Goal: Information Seeking & Learning: Learn about a topic

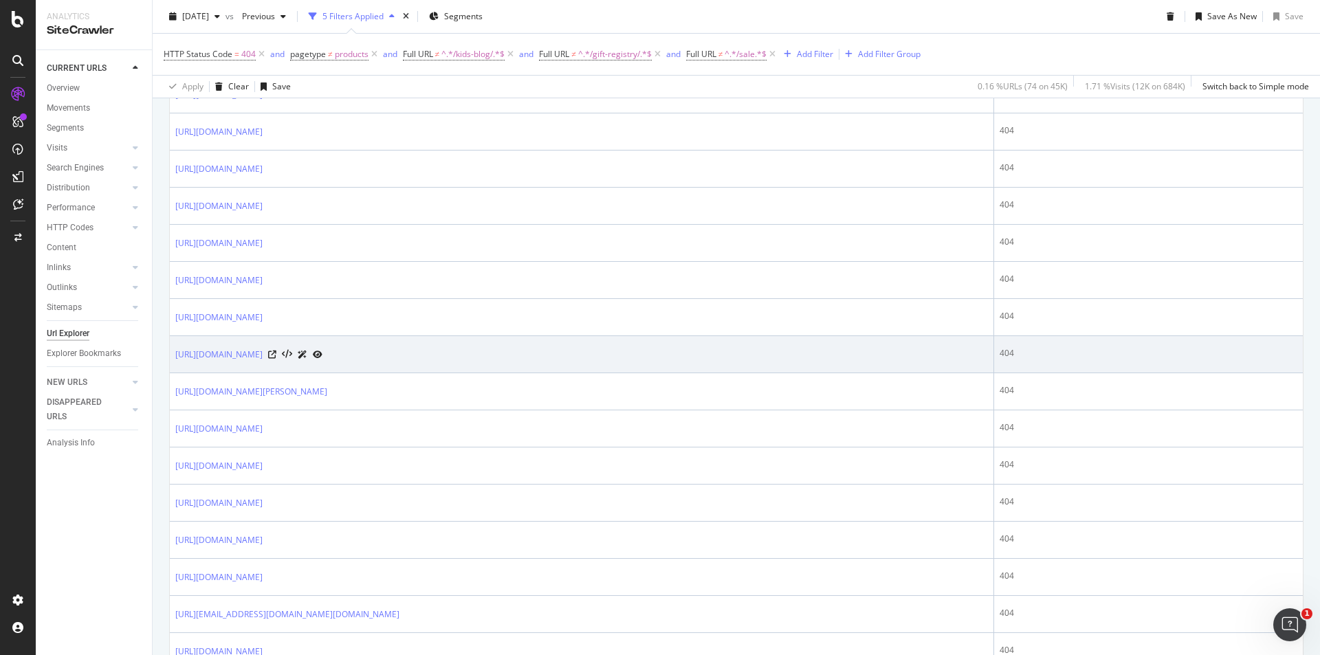
scroll to position [1376, 0]
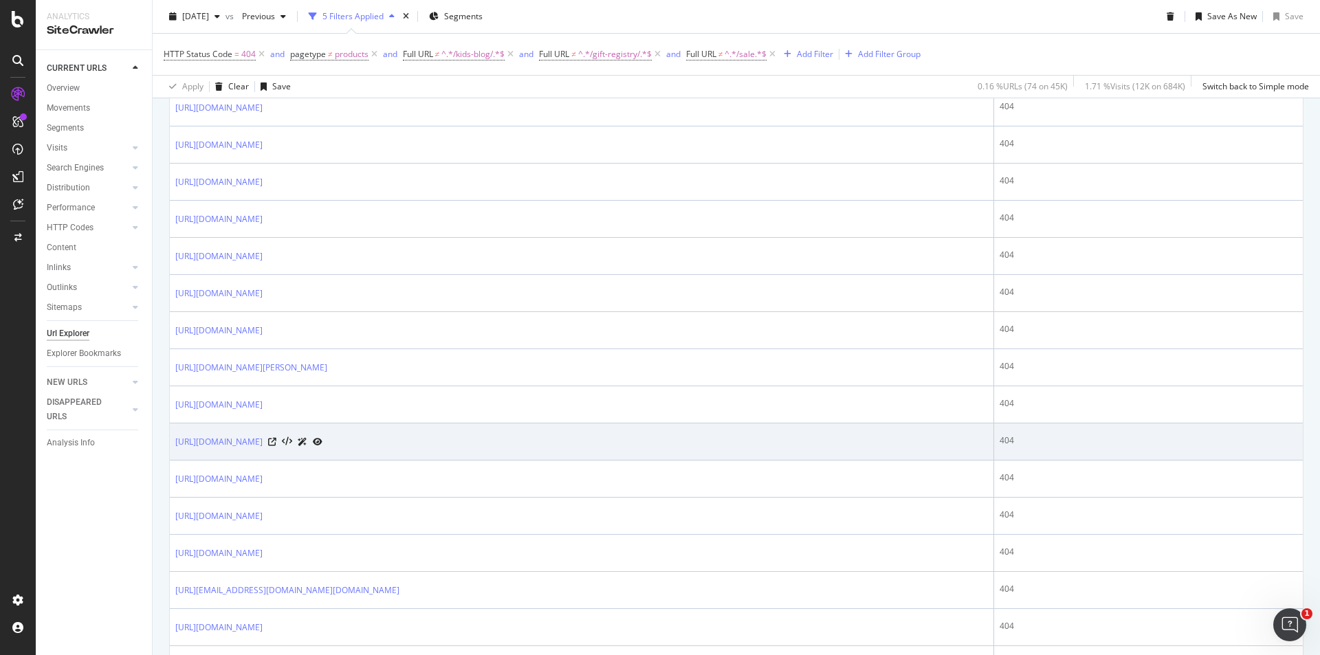
drag, startPoint x: 431, startPoint y: 443, endPoint x: 476, endPoint y: 450, distance: 46.0
click at [476, 450] on td "[URL][DOMAIN_NAME]" at bounding box center [582, 442] width 825 height 37
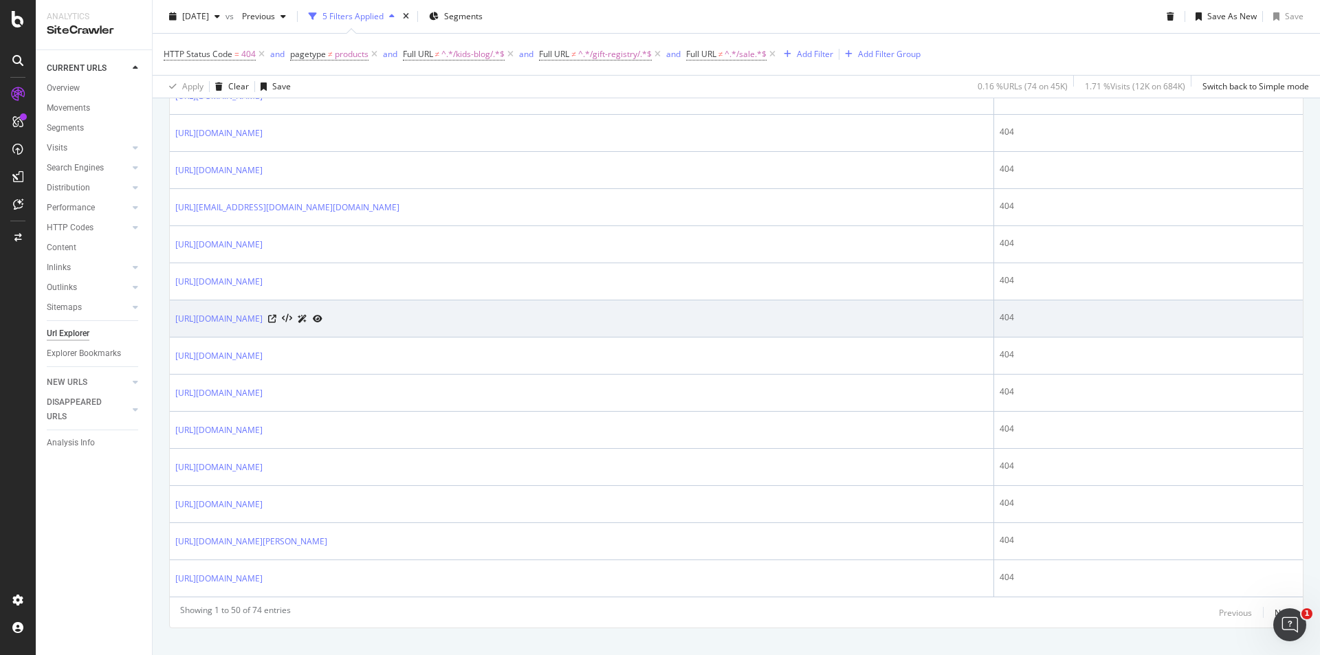
scroll to position [1780, 0]
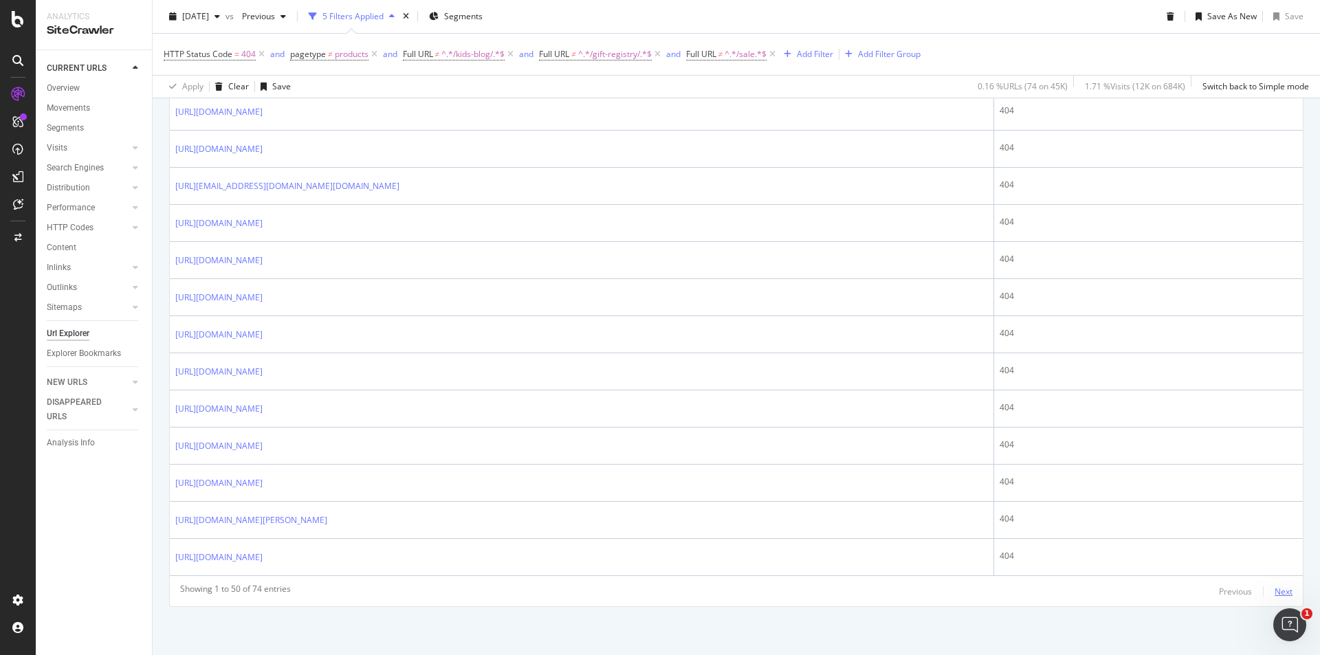
click at [1275, 592] on div "Next" at bounding box center [1284, 592] width 18 height 12
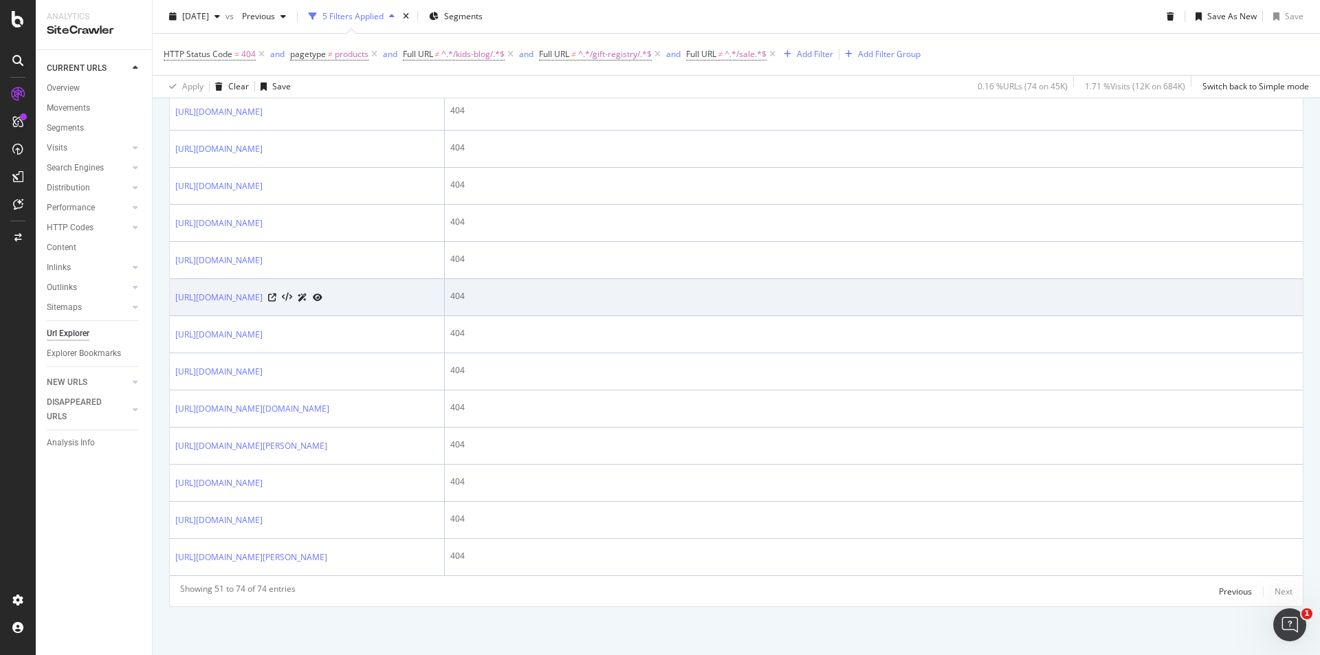
scroll to position [1100, 0]
